Goal: Find specific page/section: Find specific page/section

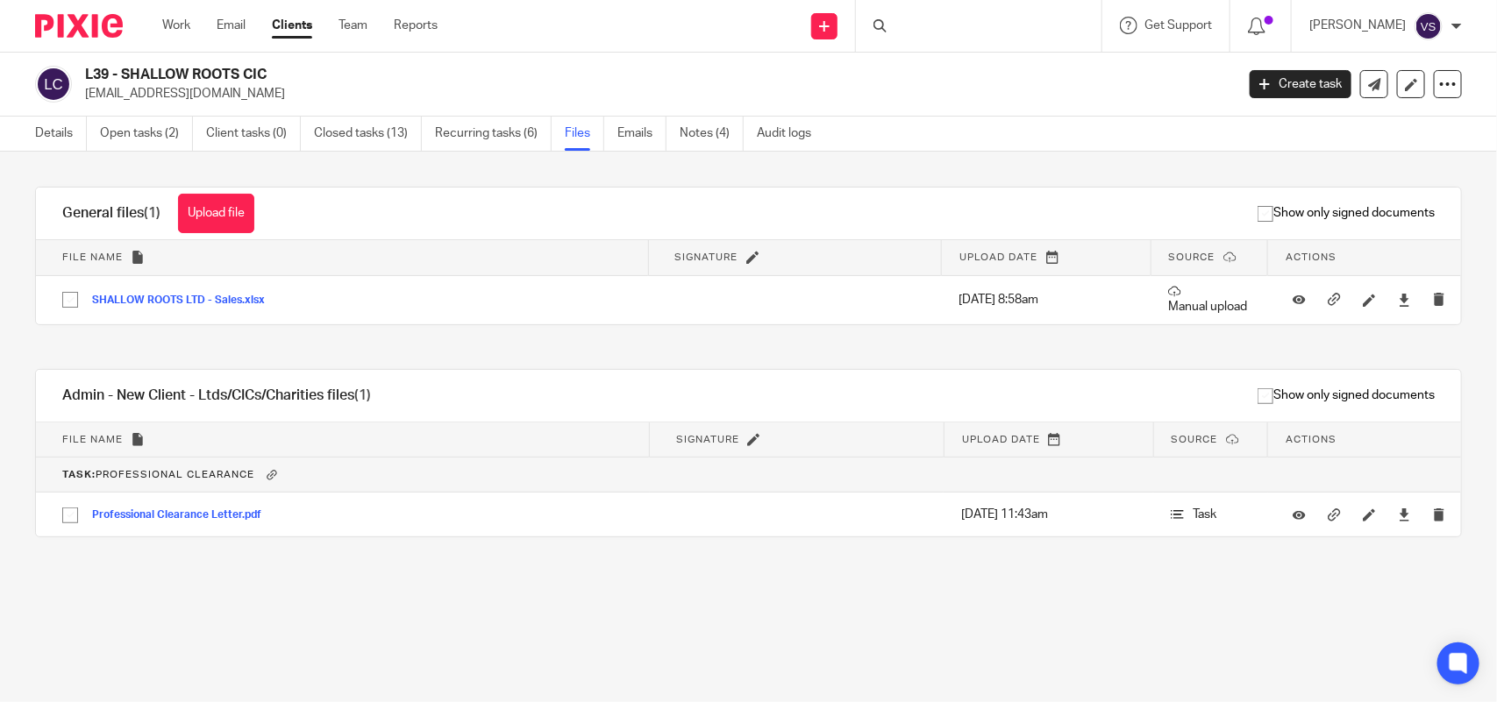
click at [943, 25] on div at bounding box center [979, 26] width 246 height 52
click at [979, 33] on div at bounding box center [979, 26] width 246 height 52
click at [974, 24] on div at bounding box center [979, 26] width 246 height 52
click at [141, 134] on link "Open tasks (2)" at bounding box center [146, 134] width 93 height 34
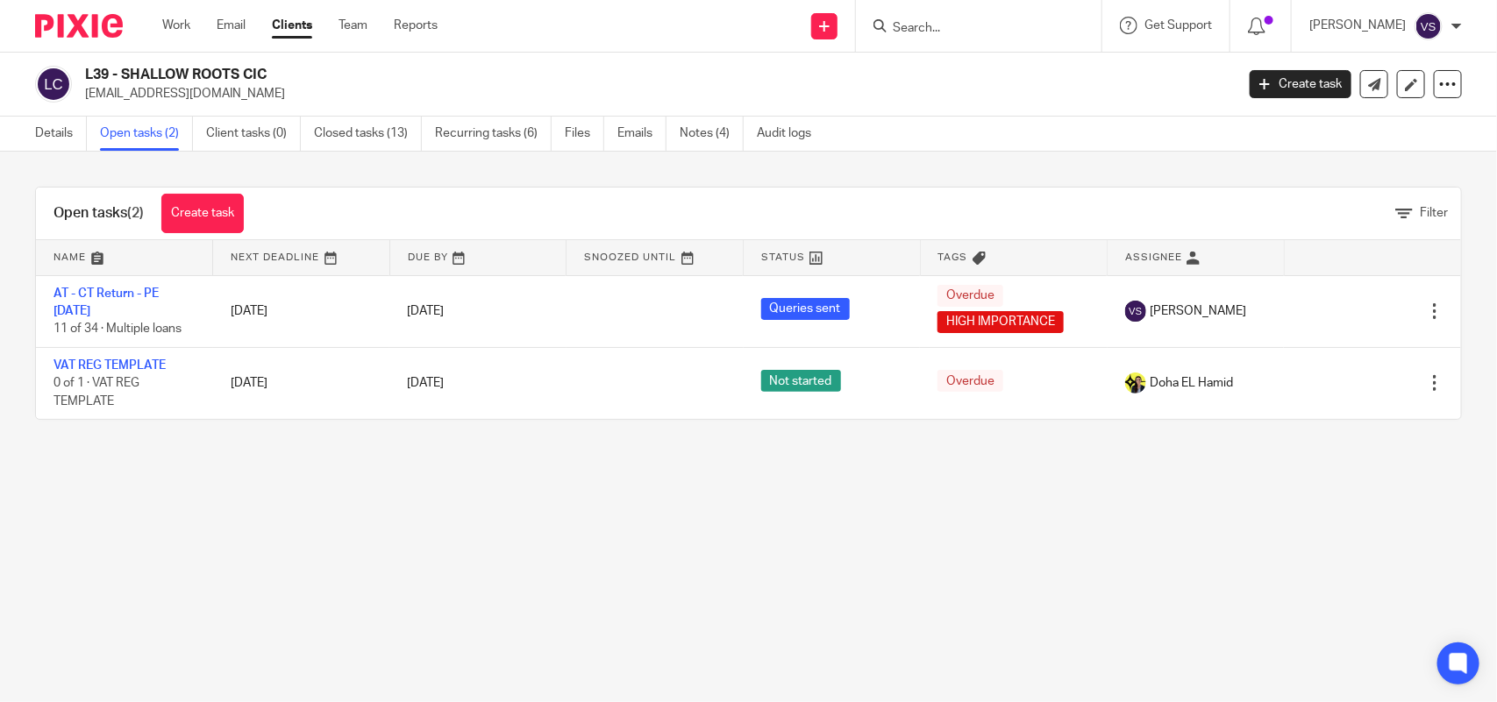
click at [983, 25] on input "Search" at bounding box center [970, 29] width 158 height 16
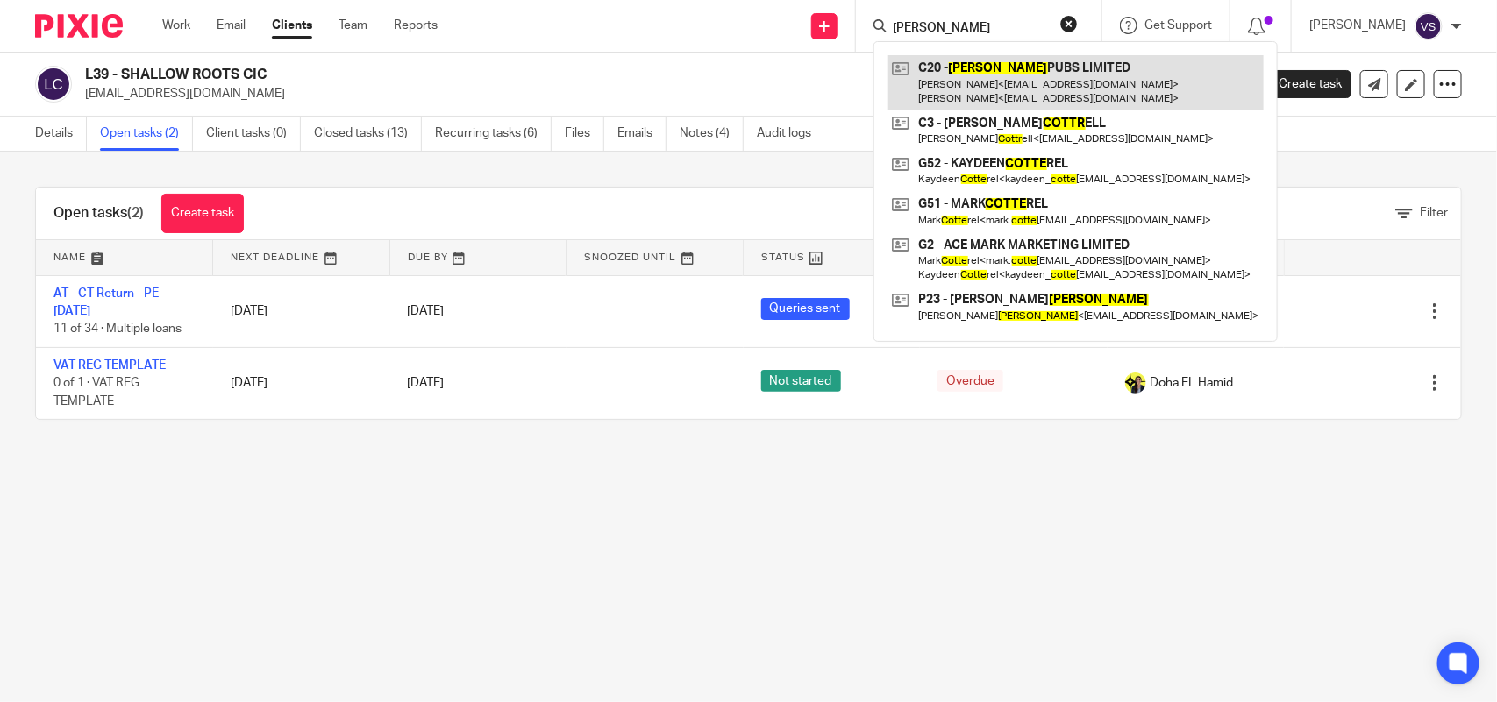
type input "[PERSON_NAME]"
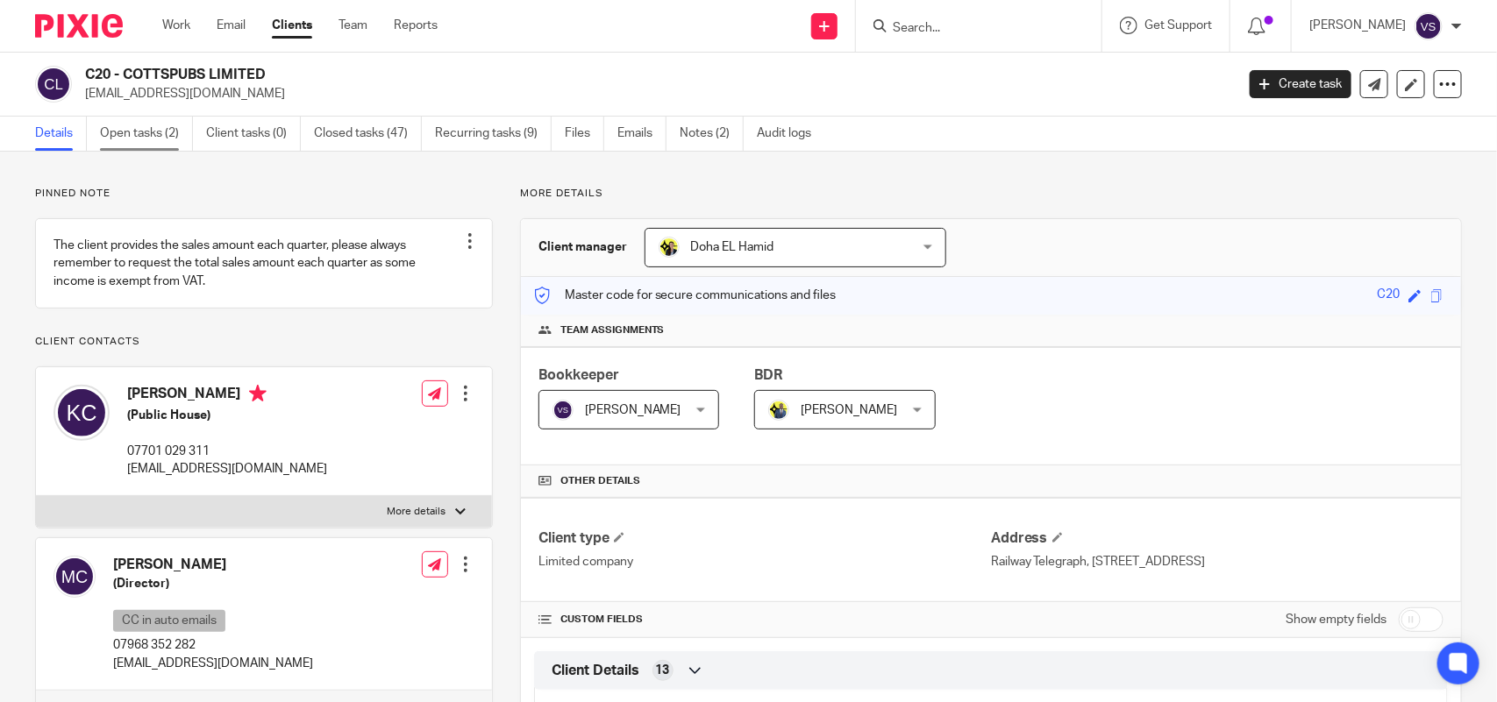
click at [121, 128] on link "Open tasks (2)" at bounding box center [146, 134] width 93 height 34
